Goal: Task Accomplishment & Management: Use online tool/utility

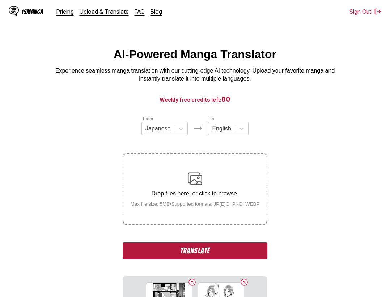
click at [216, 253] on button "Translate" at bounding box center [195, 251] width 145 height 17
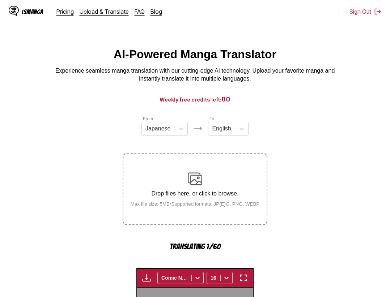
scroll to position [225, 0]
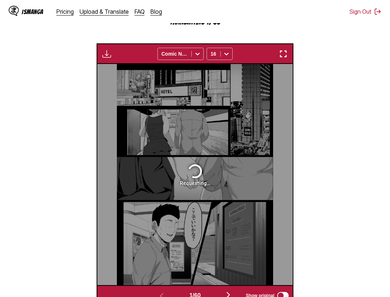
click at [330, 209] on section "From Japanese To English Drop files here, or click to browse. Max file size: 5M…" at bounding box center [195, 97] width 378 height 415
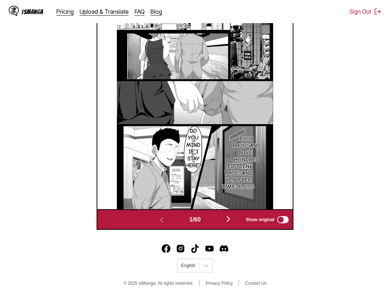
scroll to position [166, 0]
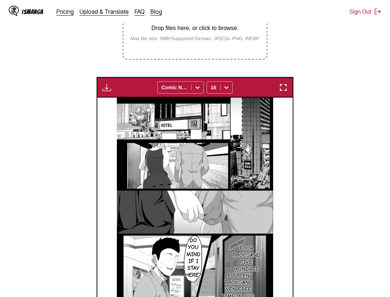
click at [287, 88] on img "button" at bounding box center [283, 87] width 9 height 9
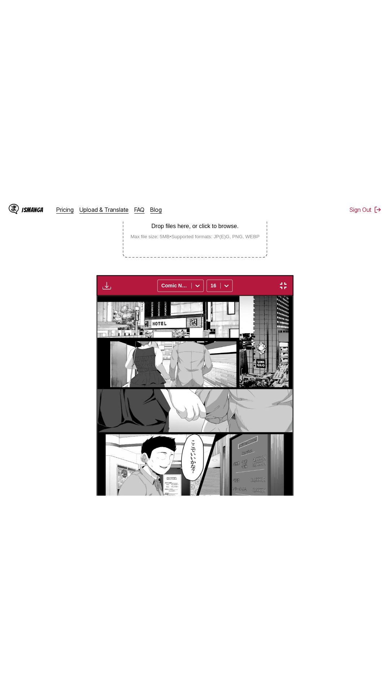
scroll to position [46, 0]
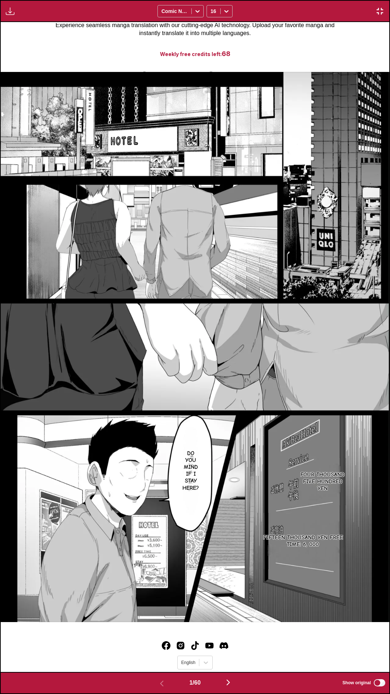
click at [339, 46] on div "Four thousand five hundred yen Do you mind if I stay here? Fifteen thousand yen…" at bounding box center [195, 347] width 389 height 650
click at [230, 297] on img "button" at bounding box center [228, 682] width 9 height 9
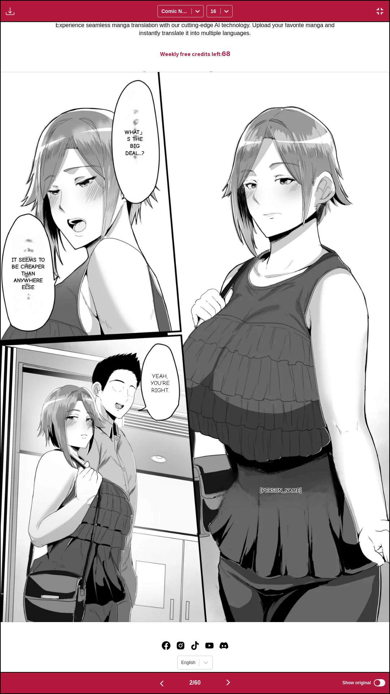
click at [230, 297] on img "button" at bounding box center [228, 682] width 9 height 9
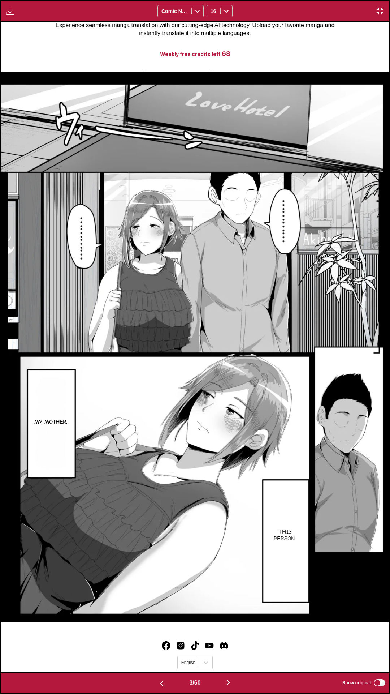
click at [153, 297] on button "button" at bounding box center [161, 683] width 43 height 10
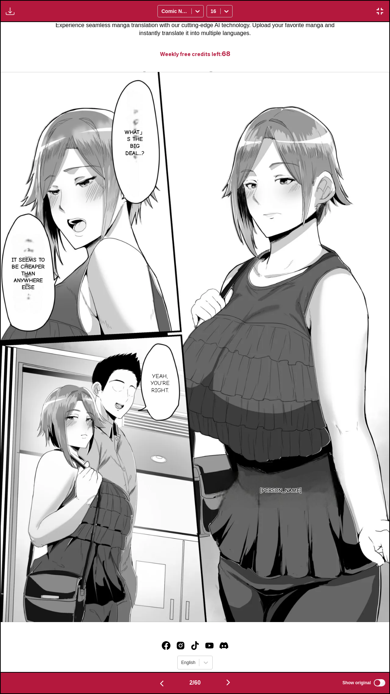
click at [233, 297] on div "2 / 60 Show original" at bounding box center [195, 683] width 390 height 22
click at [233, 297] on img "button" at bounding box center [228, 682] width 9 height 9
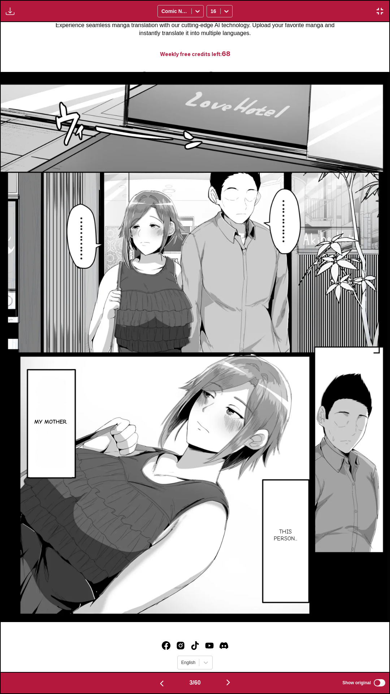
click at [233, 297] on img "button" at bounding box center [228, 682] width 9 height 9
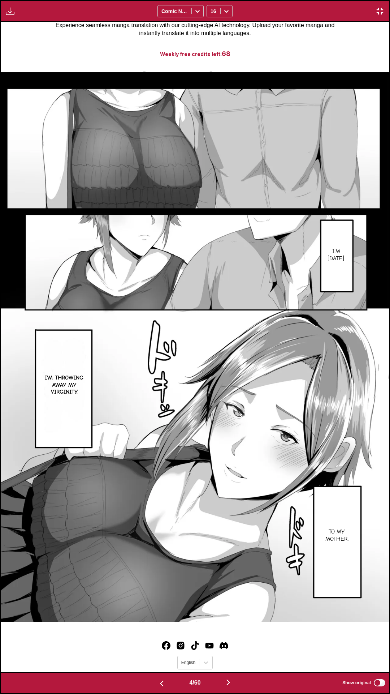
click at [233, 297] on img "button" at bounding box center [228, 682] width 9 height 9
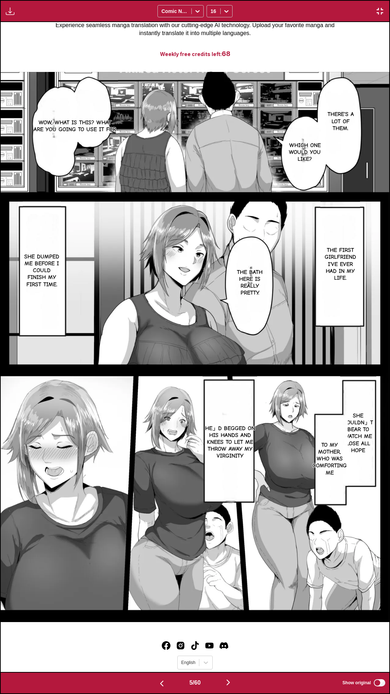
click at [233, 297] on img "button" at bounding box center [228, 682] width 9 height 9
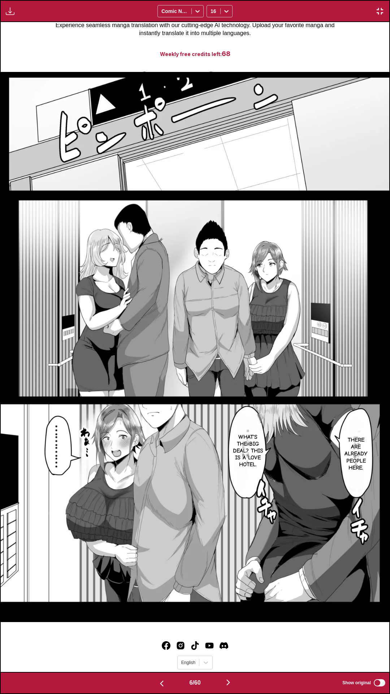
click at [233, 297] on img "button" at bounding box center [228, 682] width 9 height 9
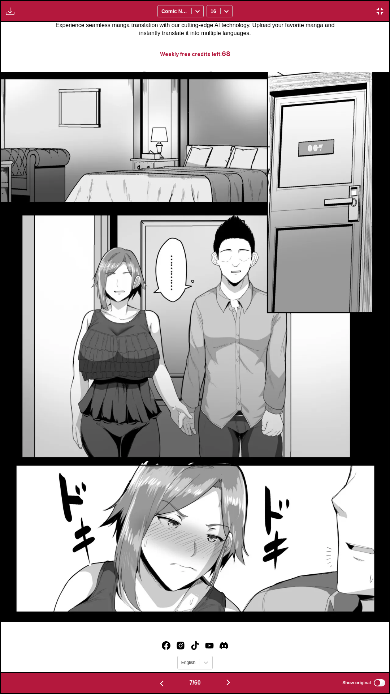
click at [233, 297] on img "button" at bounding box center [228, 682] width 9 height 9
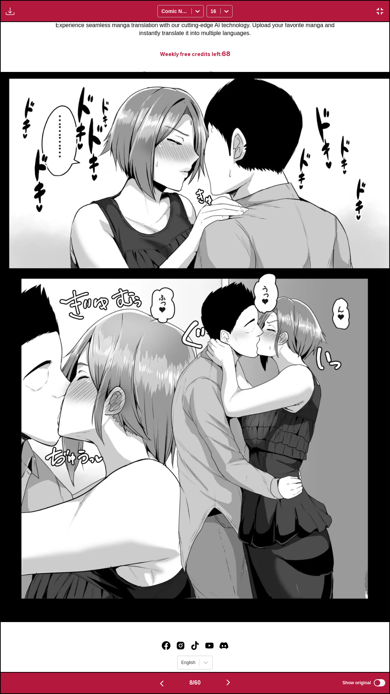
click at [233, 297] on img "button" at bounding box center [228, 682] width 9 height 9
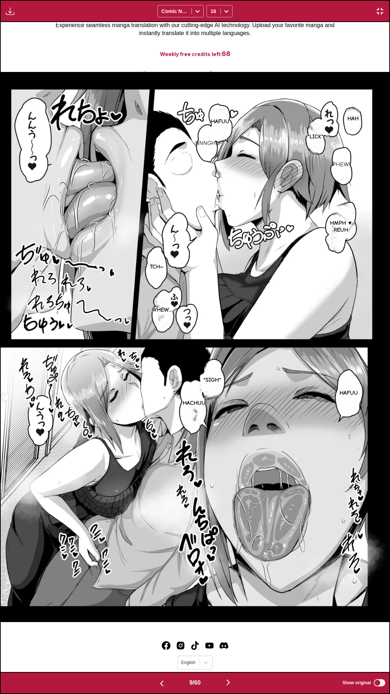
click at [233, 297] on img "button" at bounding box center [228, 682] width 9 height 9
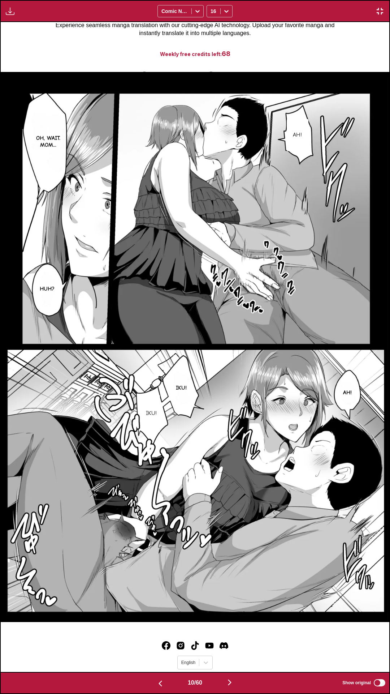
click at [233, 297] on img "button" at bounding box center [230, 682] width 9 height 9
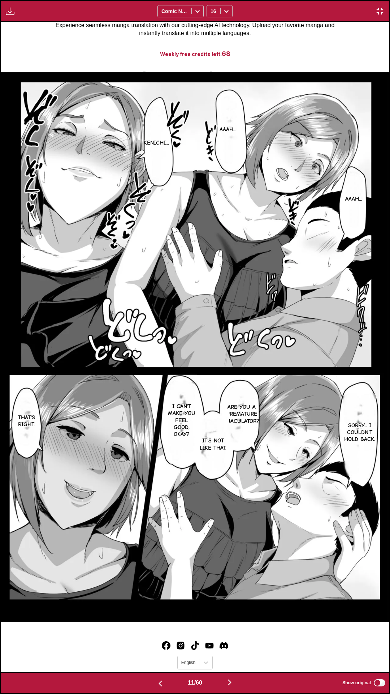
click at [233, 297] on img "button" at bounding box center [230, 682] width 9 height 9
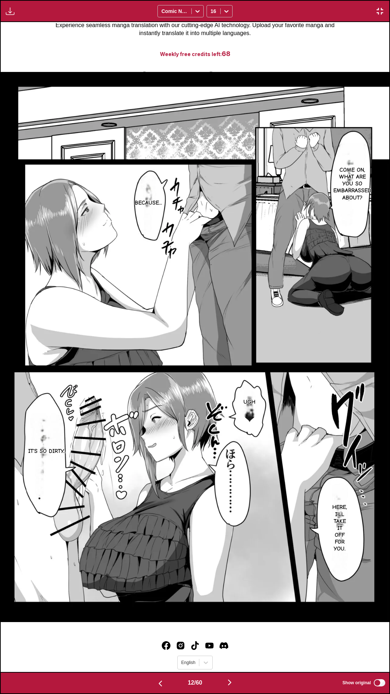
click at [233, 297] on img "button" at bounding box center [230, 682] width 9 height 9
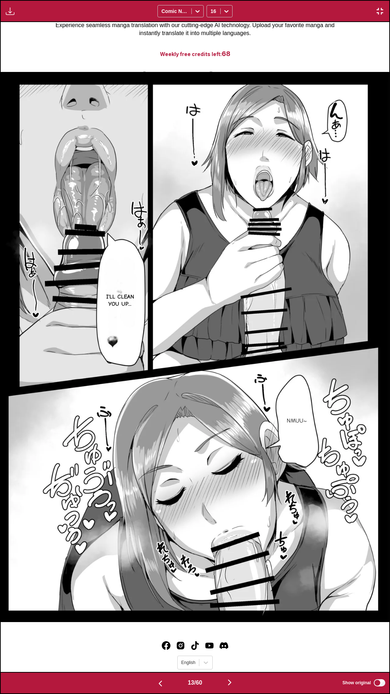
click at [226, 297] on div "I'll clean you up... [GEOGRAPHIC_DATA]~" at bounding box center [195, 347] width 389 height 650
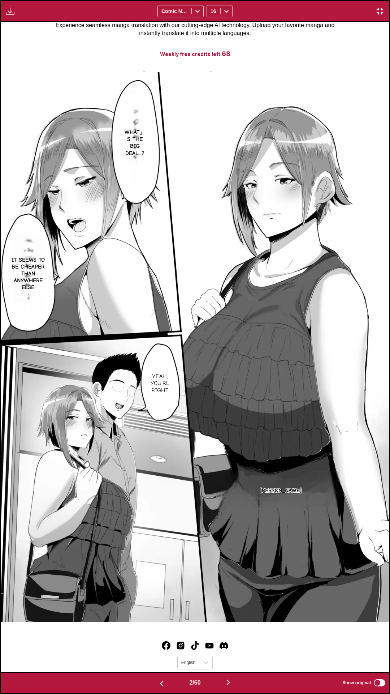
scroll to position [0, 0]
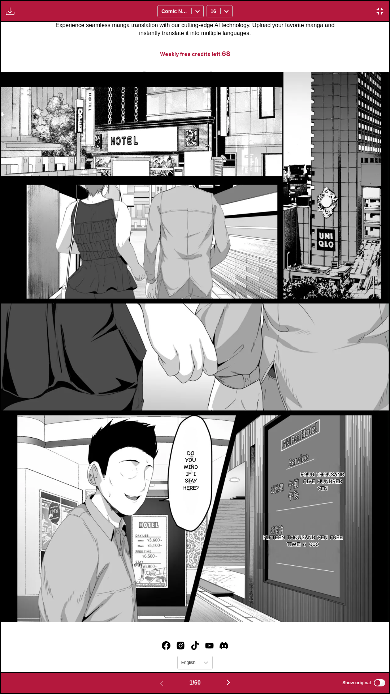
click at [264, 0] on div "Download Panel Download All Comic Neue 16" at bounding box center [195, 11] width 390 height 22
click at [240, 297] on div "Four thousand five hundred yen Do you mind if I stay here? Fifteen thousand yen…" at bounding box center [195, 347] width 389 height 650
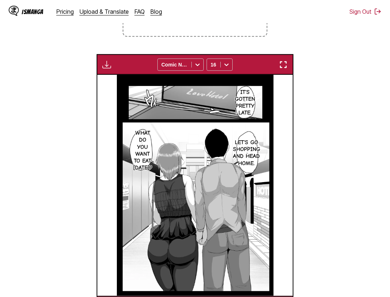
click at [311, 106] on section "From Japanese To English Drop files here, or click to browse. Max file size: 5M…" at bounding box center [195, 122] width 378 height 390
